Goal: Check status: Check status

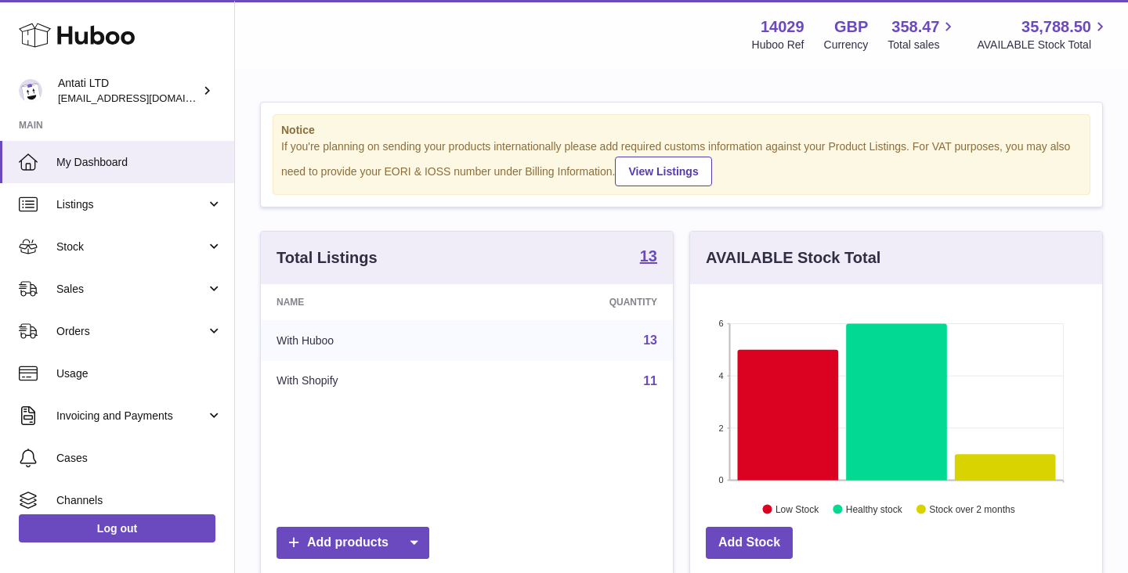
scroll to position [244, 412]
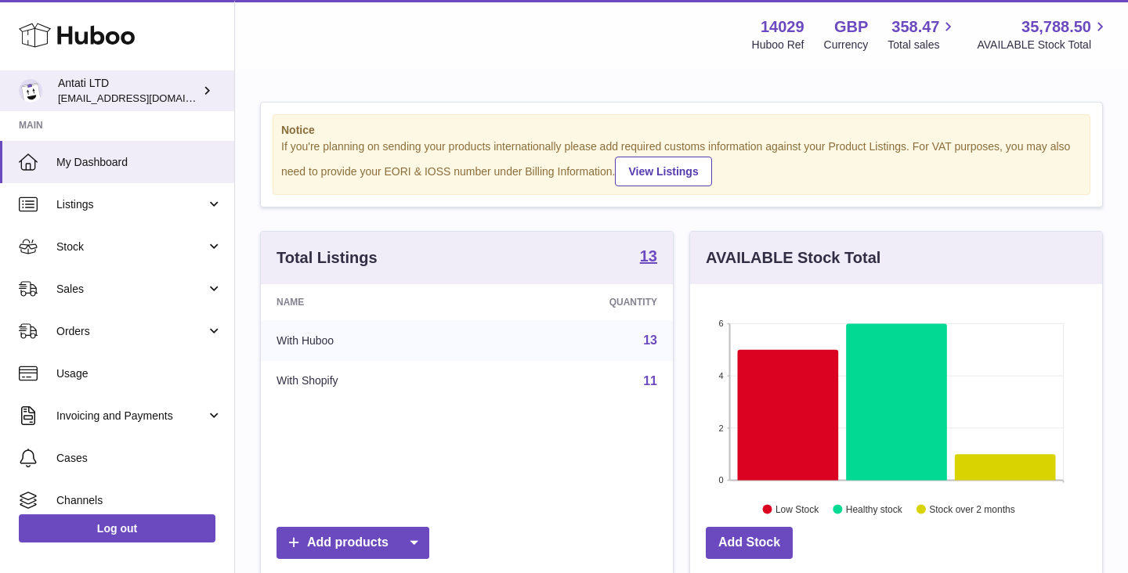
click at [177, 93] on div "Antati LTD toufic@antatiskin.com" at bounding box center [128, 91] width 141 height 30
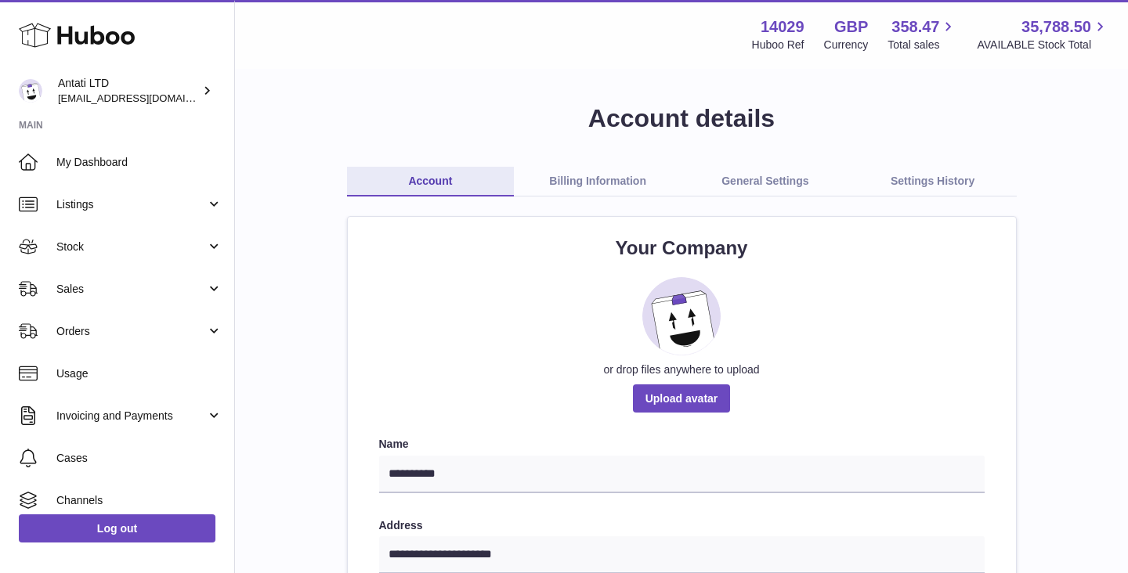
click at [772, 193] on link "General Settings" at bounding box center [765, 182] width 168 height 30
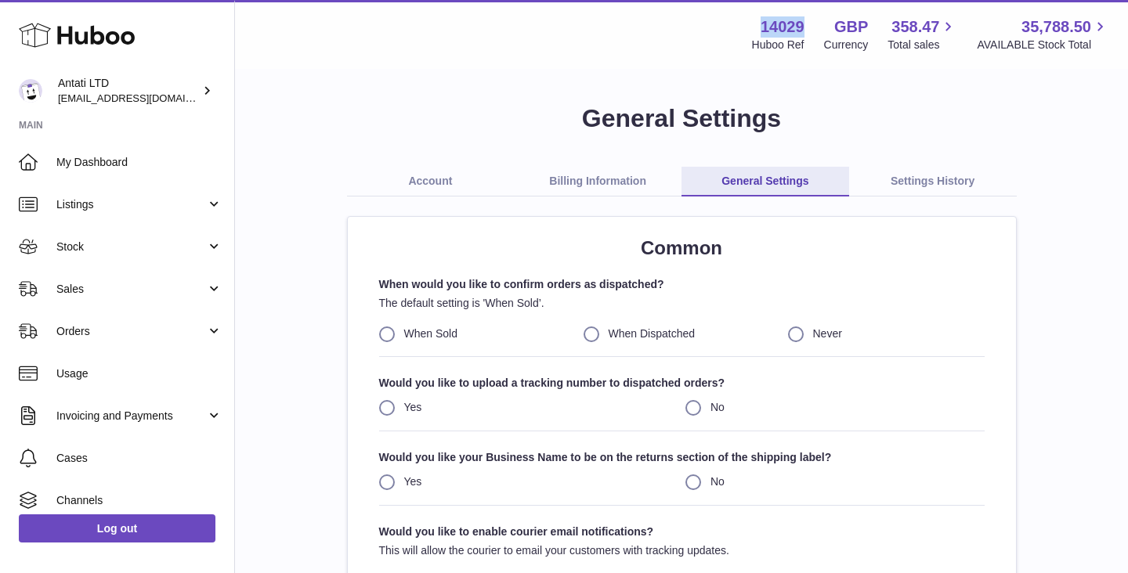
drag, startPoint x: 805, startPoint y: 27, endPoint x: 754, endPoint y: 27, distance: 50.9
click at [754, 27] on div "14029 Huboo Ref" at bounding box center [778, 34] width 52 height 36
copy strong "14029"
click at [148, 196] on link "Listings" at bounding box center [117, 204] width 234 height 42
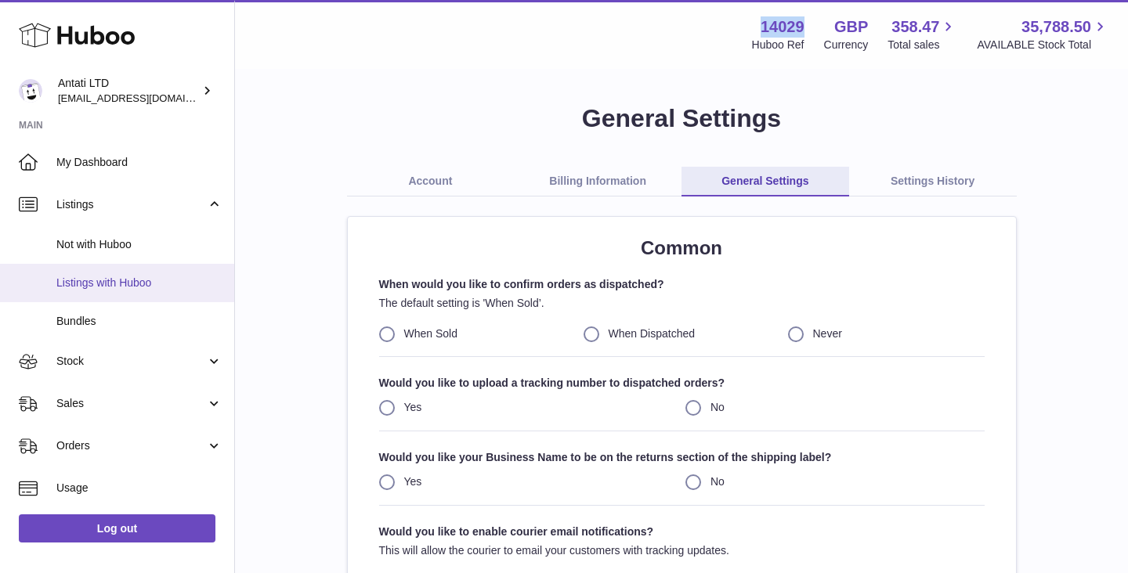
click at [95, 282] on span "Listings with Huboo" at bounding box center [139, 283] width 166 height 15
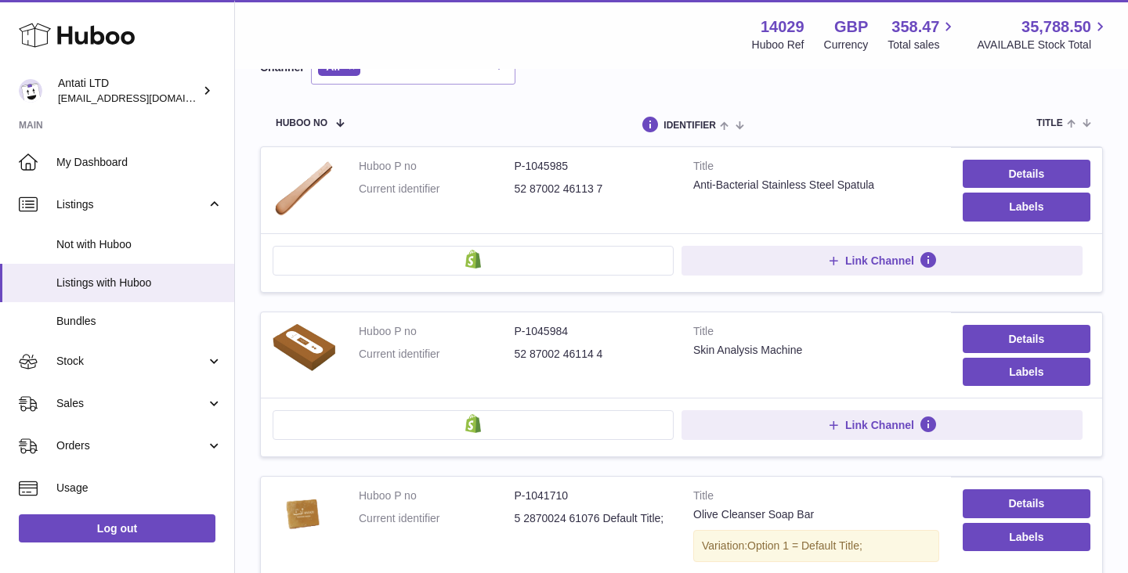
scroll to position [164, 0]
drag, startPoint x: 573, startPoint y: 163, endPoint x: 511, endPoint y: 165, distance: 61.9
click at [511, 165] on dl "Huboo P no P-1045985 Current identifier 52 87002 46113 7" at bounding box center [514, 180] width 311 height 45
copy dl "P-1045985"
click at [308, 186] on img at bounding box center [304, 187] width 63 height 59
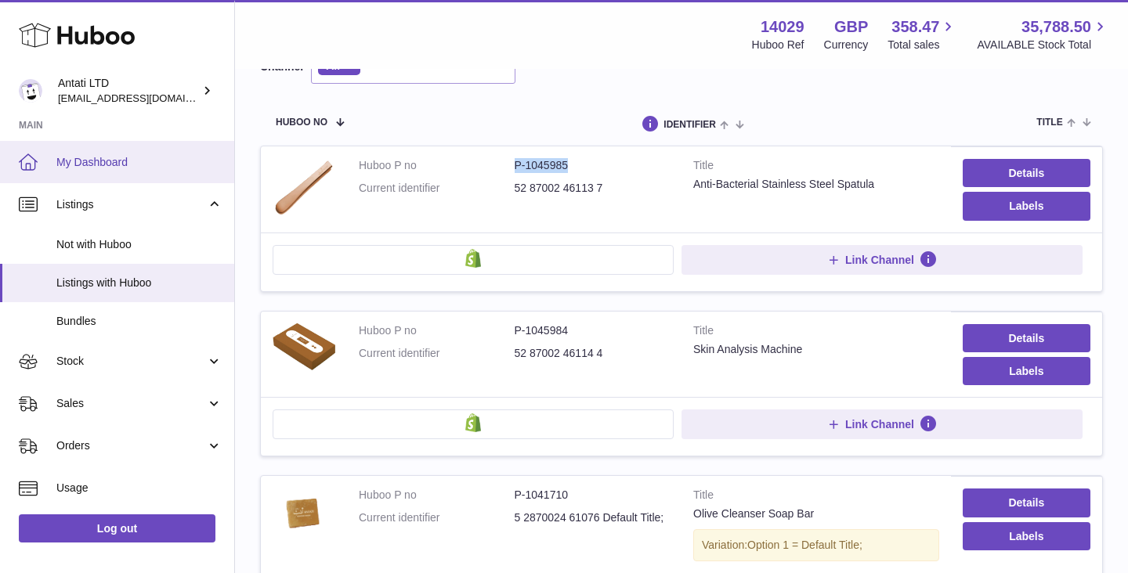
click at [91, 158] on span "My Dashboard" at bounding box center [139, 162] width 166 height 15
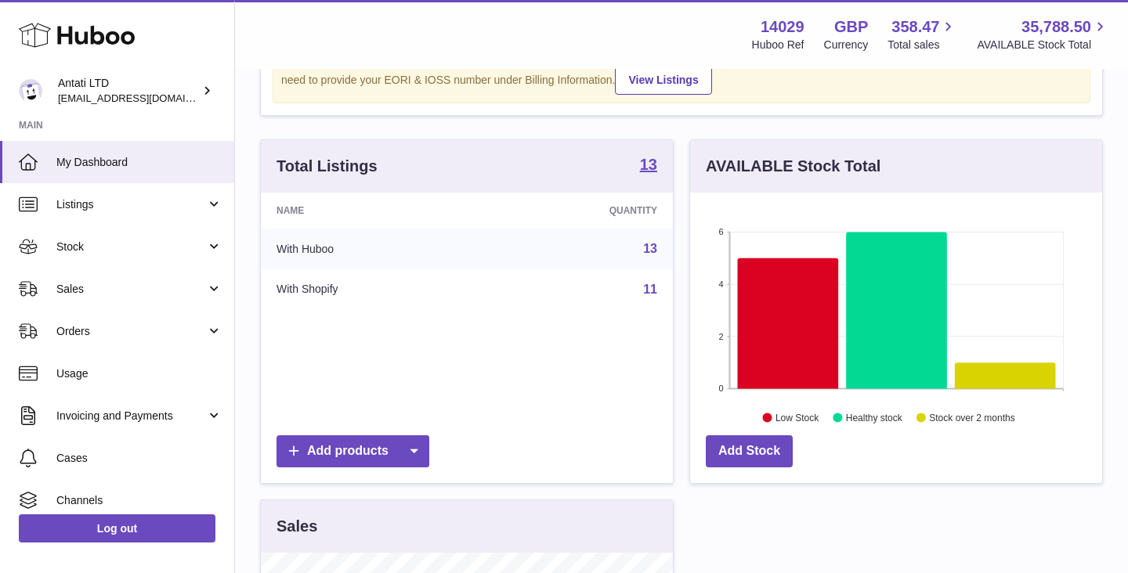
scroll to position [113, 0]
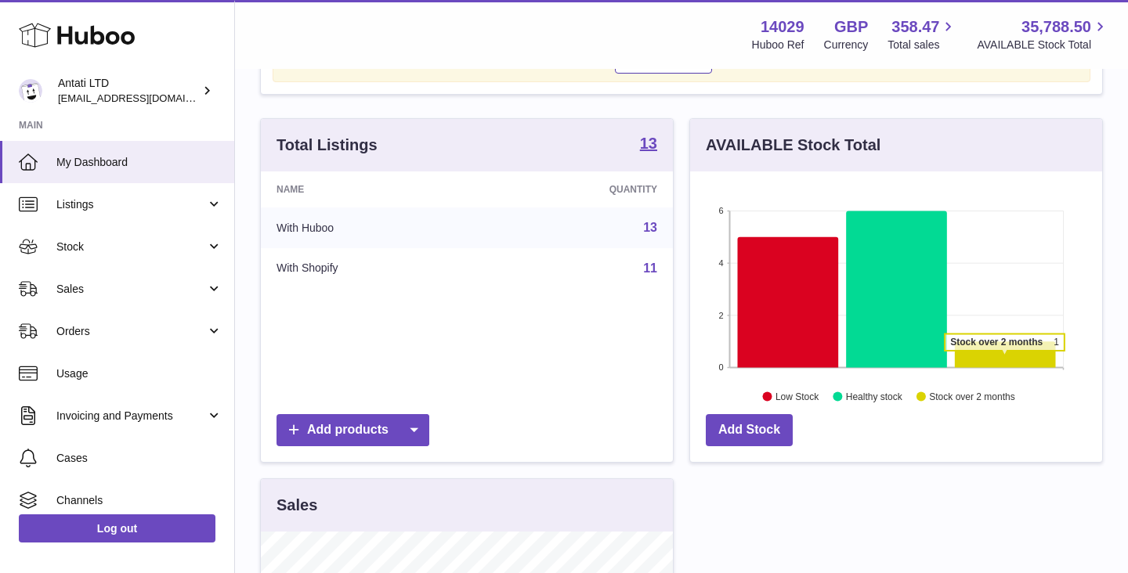
click at [1004, 359] on icon at bounding box center [1005, 354] width 101 height 26
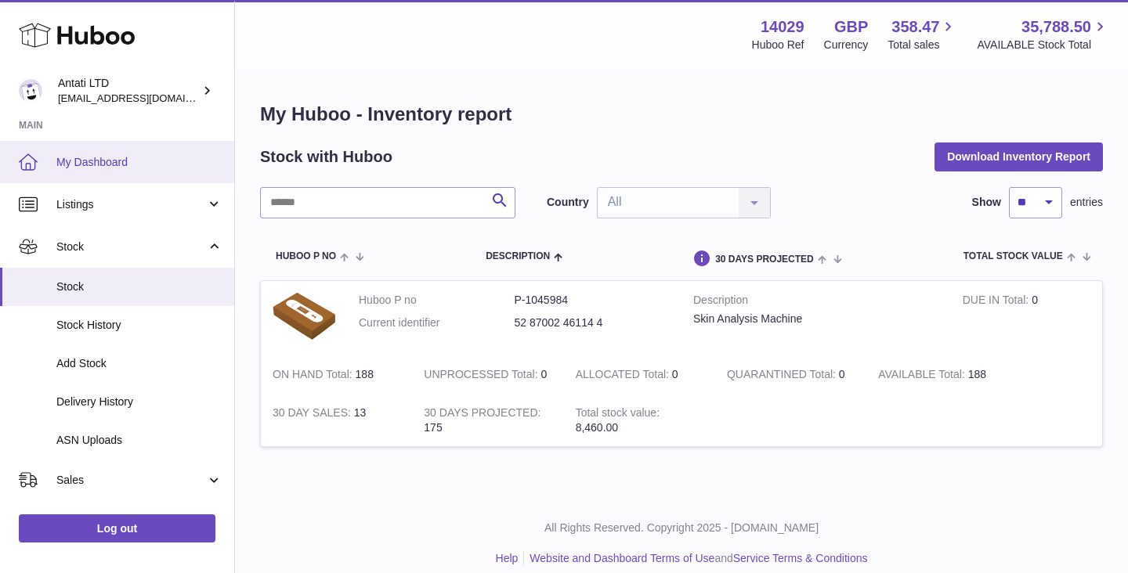
click at [123, 163] on span "My Dashboard" at bounding box center [139, 162] width 166 height 15
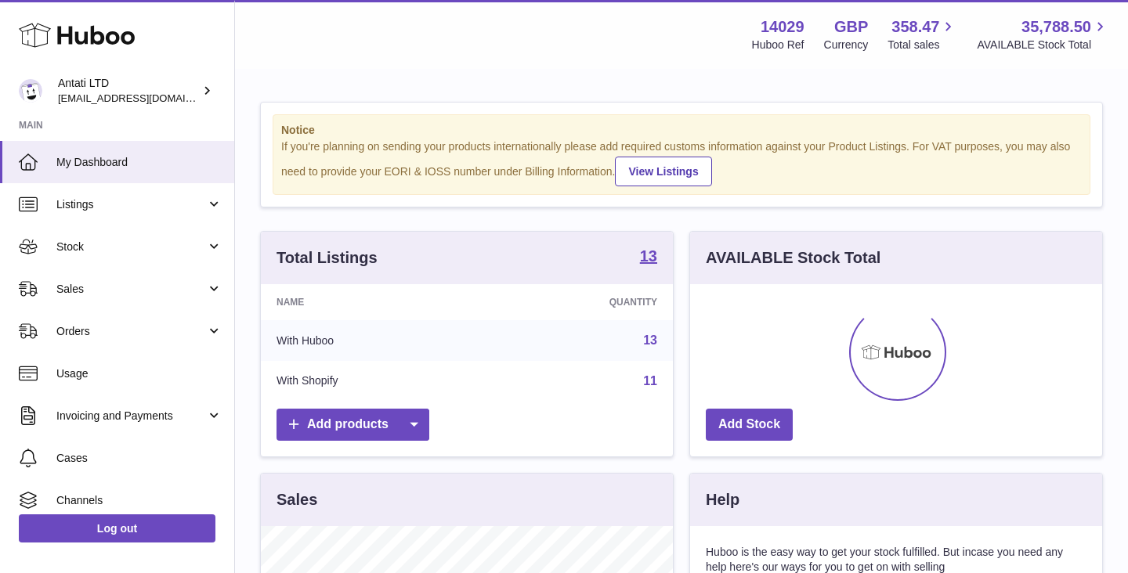
scroll to position [244, 412]
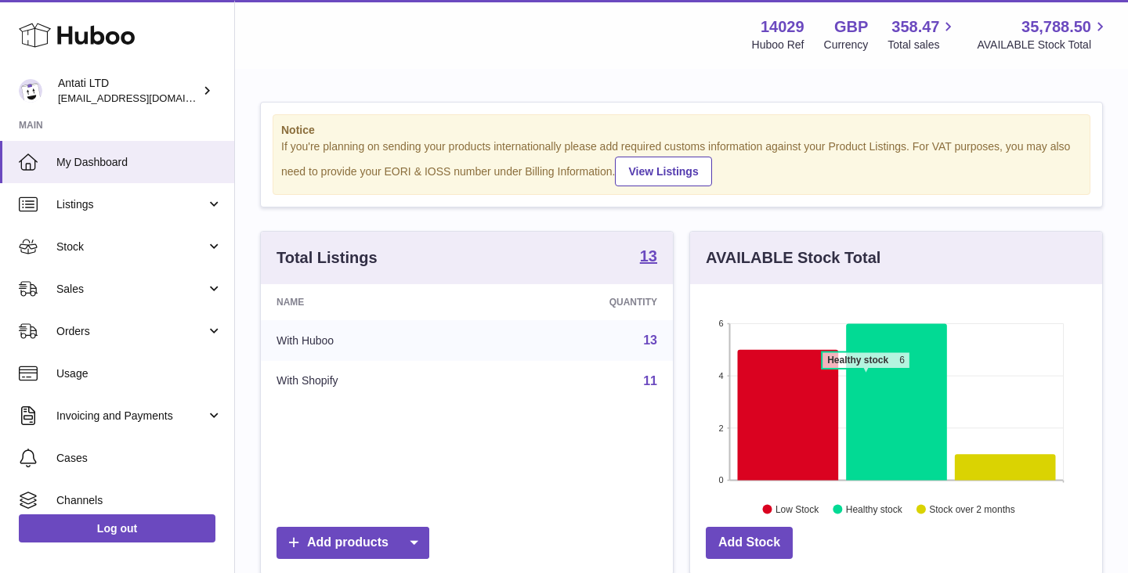
drag, startPoint x: 875, startPoint y: 377, endPoint x: 865, endPoint y: 377, distance: 10.2
click at [865, 377] on icon at bounding box center [896, 401] width 101 height 157
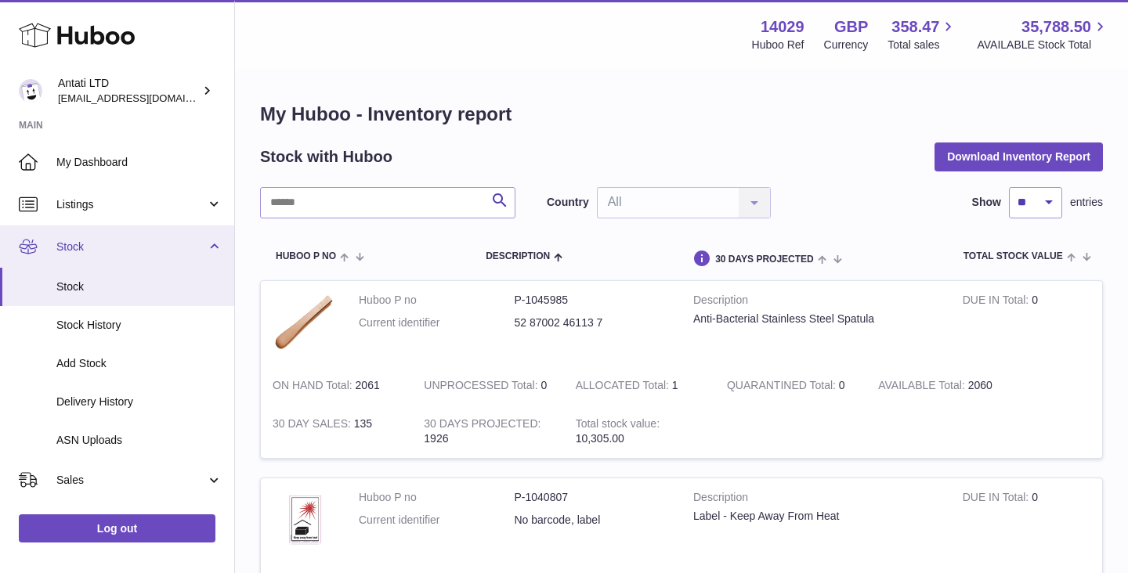
click at [146, 253] on span "Stock" at bounding box center [131, 247] width 150 height 15
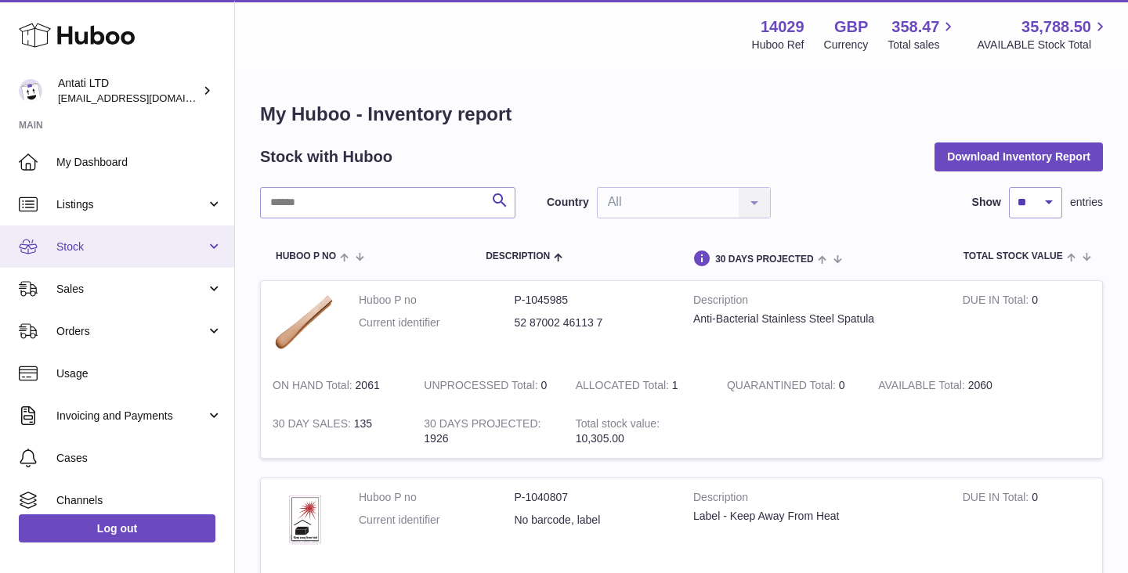
click at [146, 253] on span "Stock" at bounding box center [131, 247] width 150 height 15
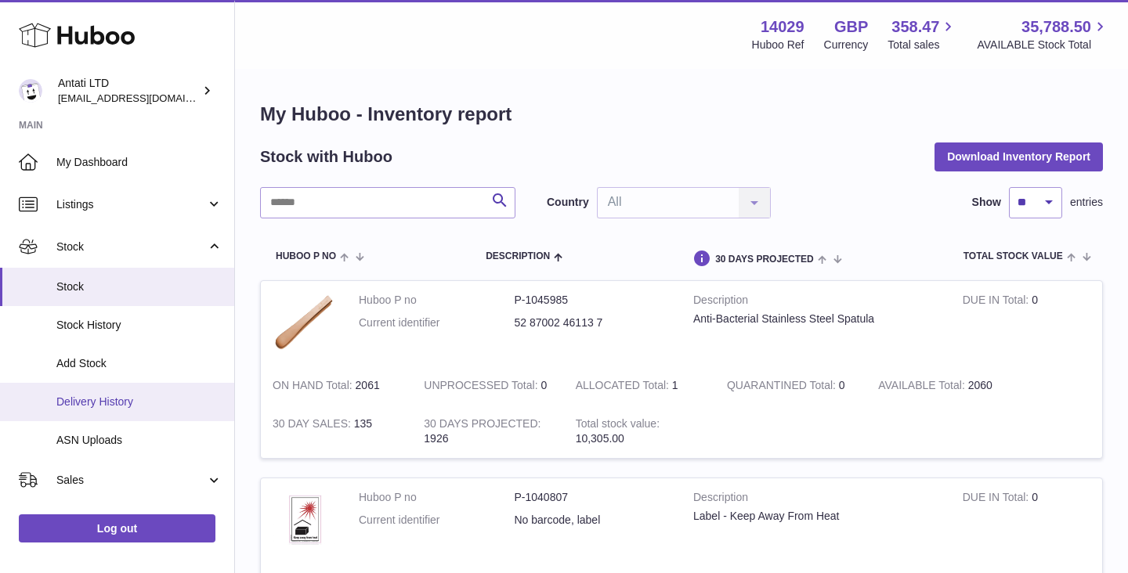
click at [112, 400] on span "Delivery History" at bounding box center [139, 402] width 166 height 15
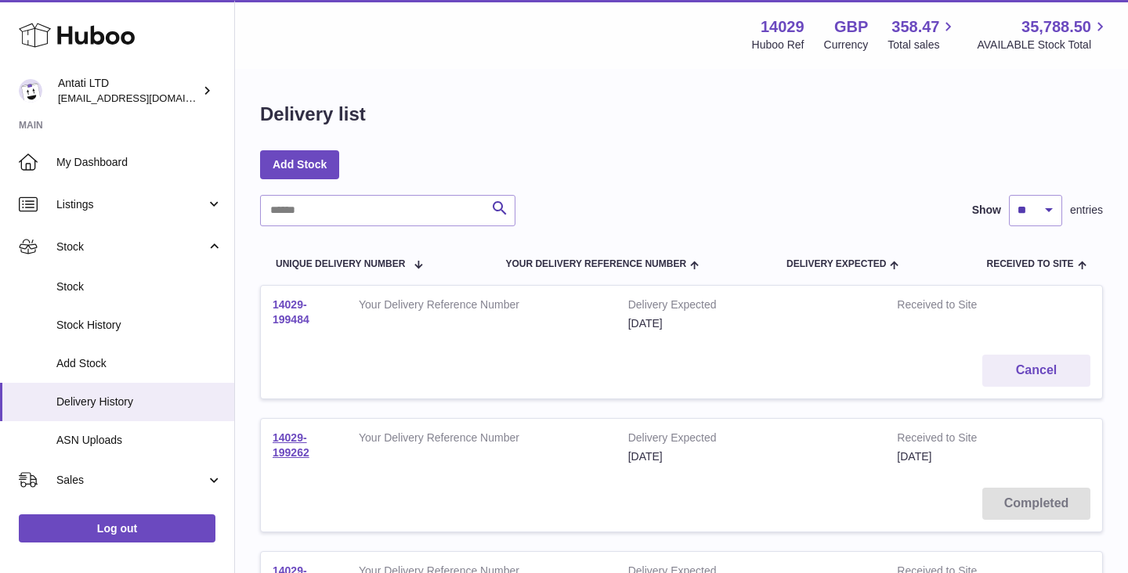
drag, startPoint x: 314, startPoint y: 321, endPoint x: 273, endPoint y: 309, distance: 42.6
click at [273, 309] on td "14029-199484" at bounding box center [304, 314] width 86 height 57
copy link "14029-199484"
